Goal: Check status: Check status

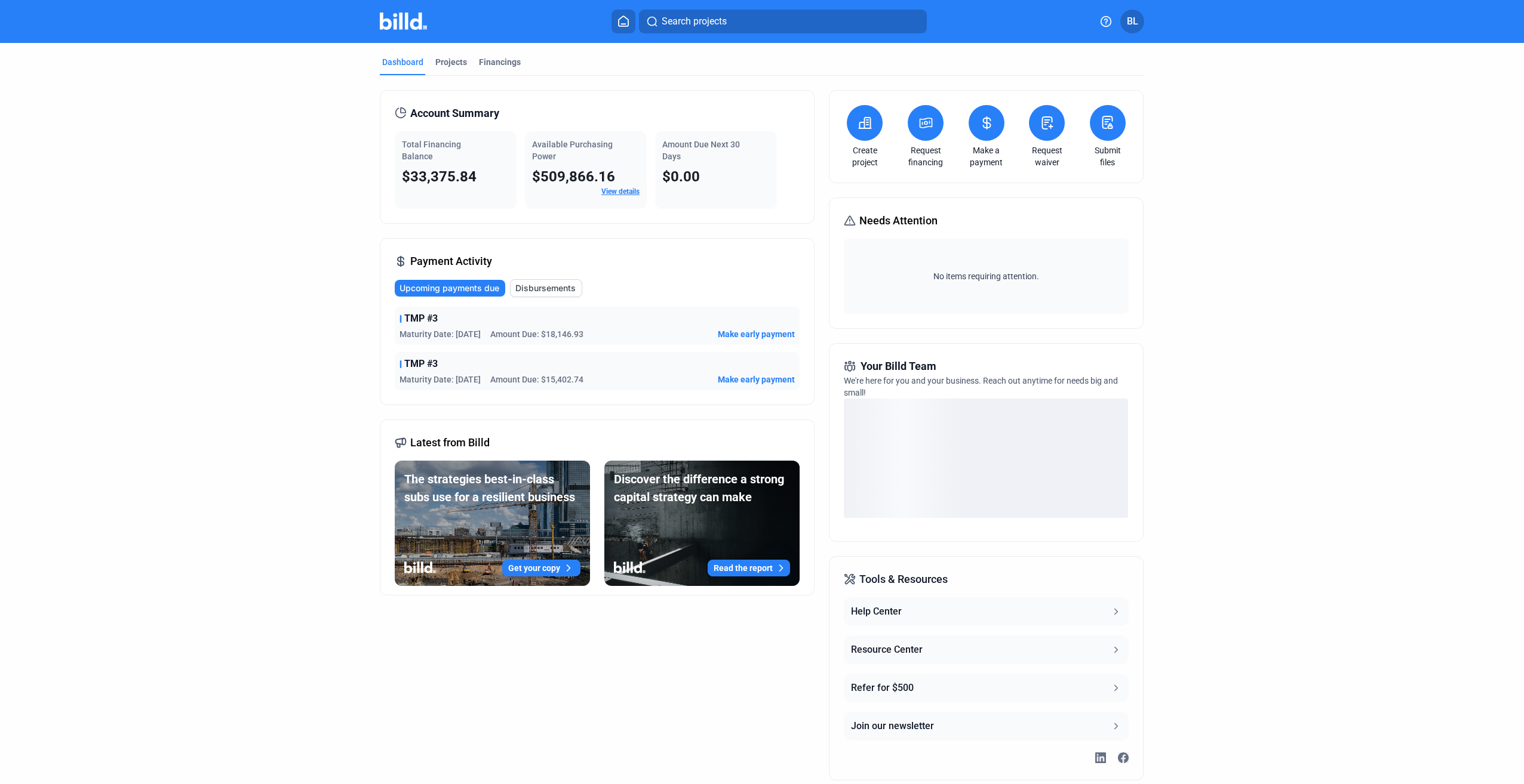
click at [874, 217] on span "Needs Attention" at bounding box center [899, 220] width 78 height 16
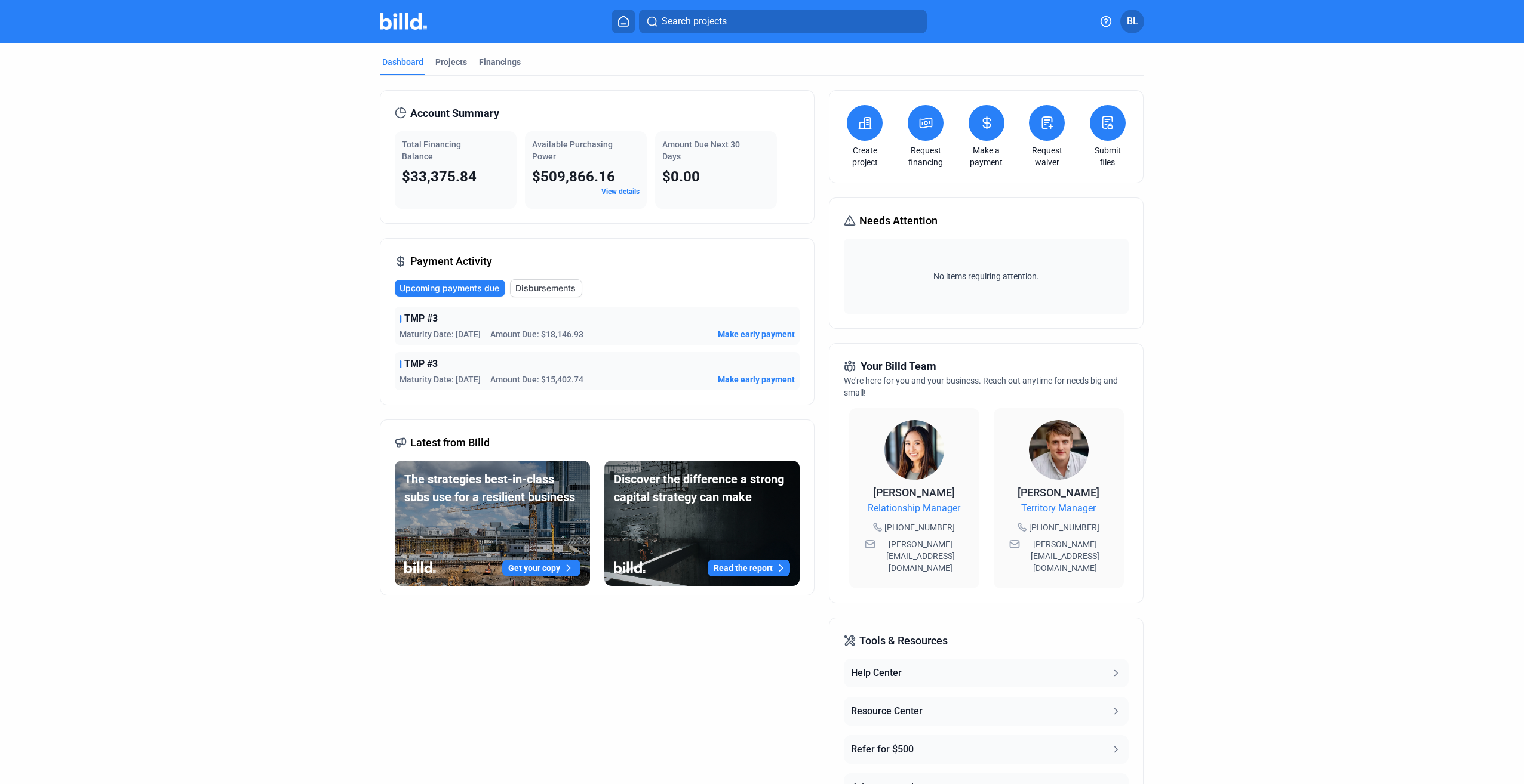
click at [638, 669] on div "Account Summary Total Financing Balance $33,375.84 Available Purchasing Power $…" at bounding box center [597, 466] width 435 height 752
click at [535, 289] on span "Disbursements" at bounding box center [546, 289] width 61 height 12
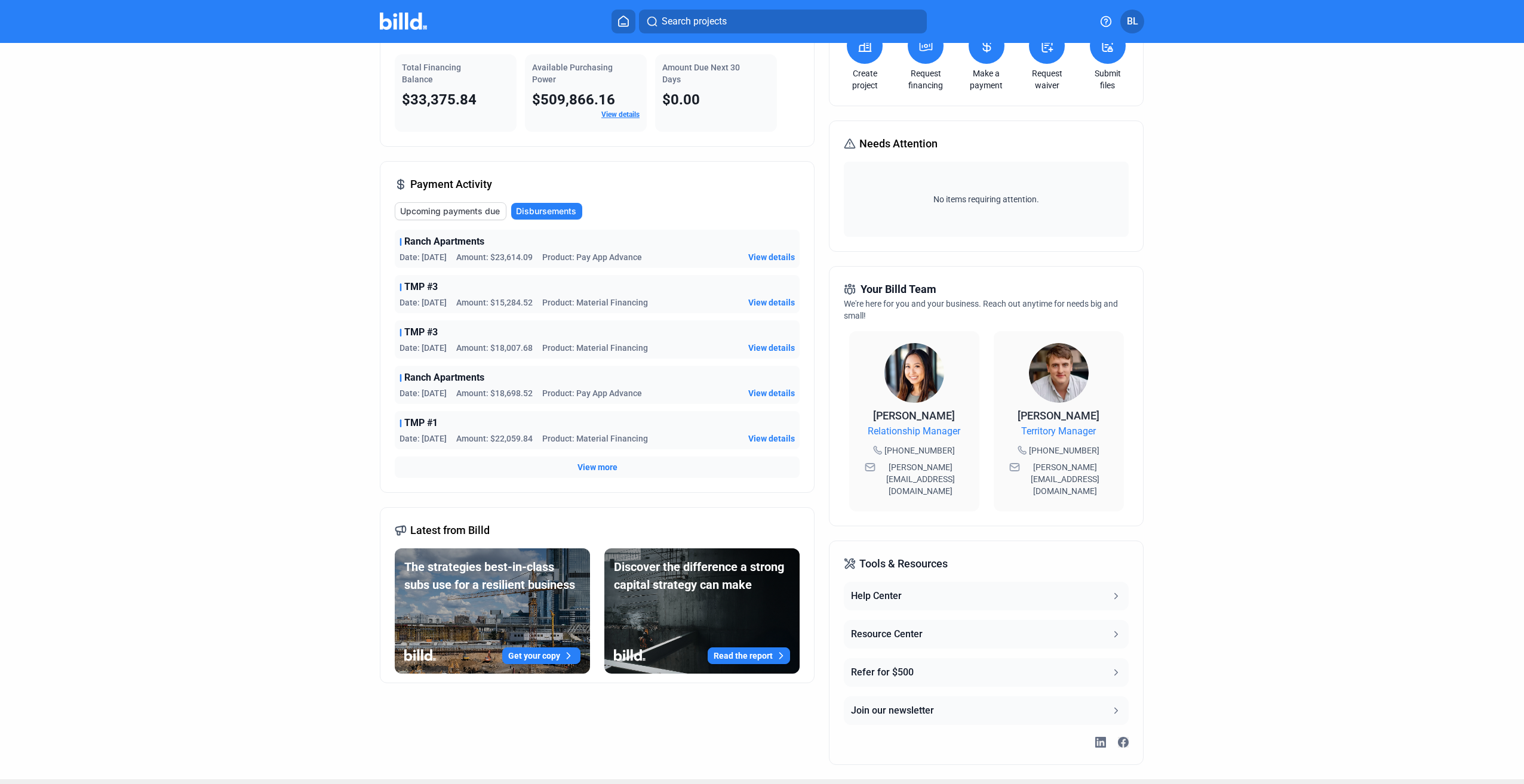
scroll to position [78, 0]
click at [323, 319] on dashboard "Dashboard Projects Financings Account Summary Total Financing Balance $33,375.8…" at bounding box center [762, 371] width 1372 height 813
click at [253, 464] on dashboard "Dashboard Projects Financings Account Summary Total Financing Balance $33,375.8…" at bounding box center [762, 371] width 1372 height 813
